Goal: Task Accomplishment & Management: Manage account settings

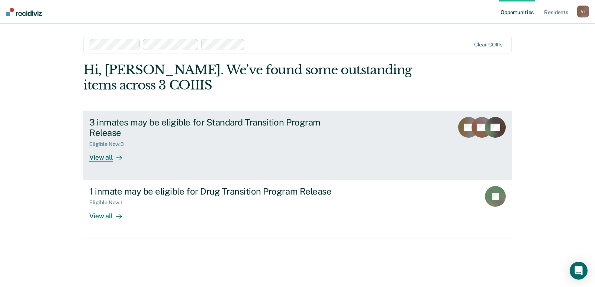
click at [106, 158] on div "View all" at bounding box center [110, 155] width 42 height 15
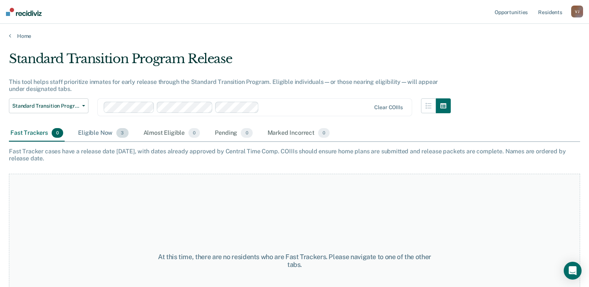
click at [98, 135] on div "Eligible Now 3" at bounding box center [103, 133] width 53 height 16
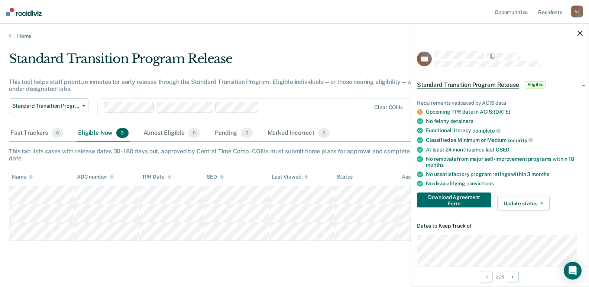
click at [291, 28] on div "Home" at bounding box center [294, 32] width 589 height 16
click at [582, 33] on icon "button" at bounding box center [580, 32] width 5 height 5
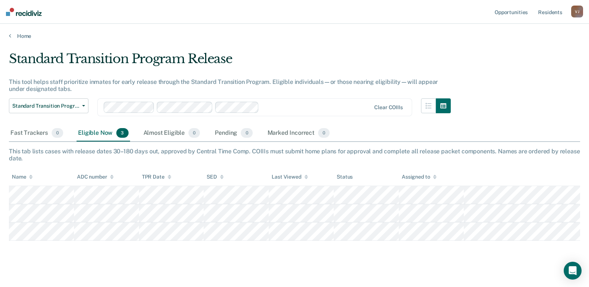
click at [581, 13] on div "[PERSON_NAME]" at bounding box center [577, 12] width 12 height 12
click at [524, 50] on link "Log Out" at bounding box center [548, 49] width 60 height 6
